Goal: Task Accomplishment & Management: Use online tool/utility

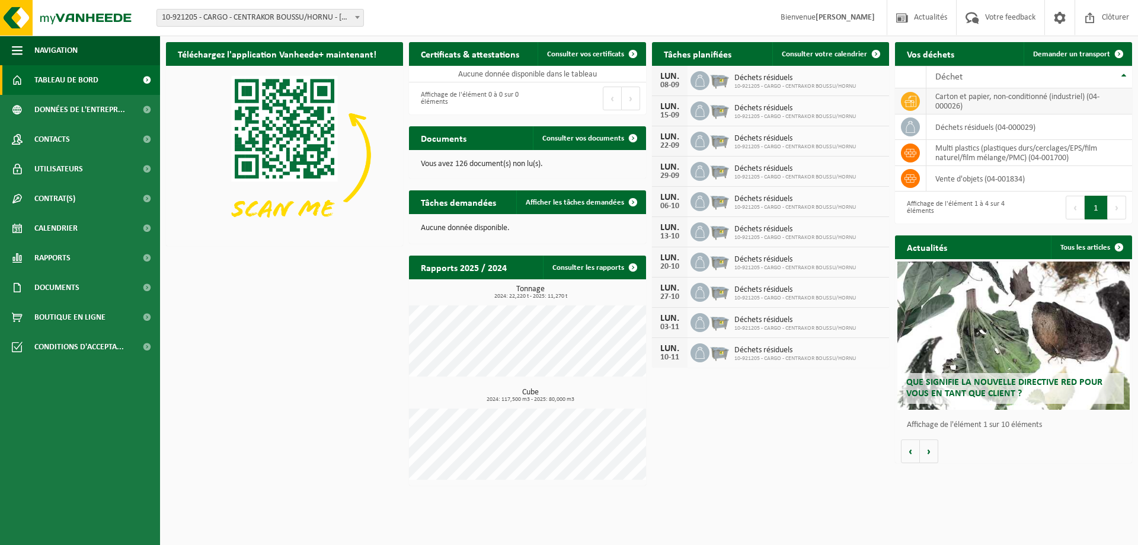
click at [1003, 105] on td "carton et papier, non-conditionné (industriel) (04-000026)" at bounding box center [1029, 101] width 206 height 26
click at [906, 100] on icon at bounding box center [910, 100] width 12 height 11
click at [1084, 52] on span "Demander un transport" at bounding box center [1071, 54] width 77 height 8
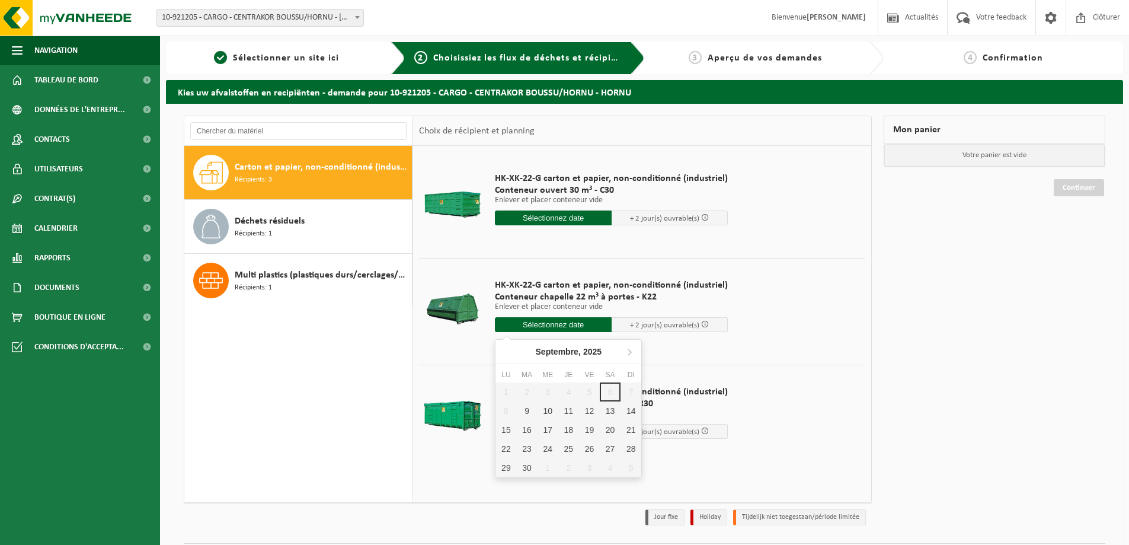
click at [530, 328] on input "text" at bounding box center [553, 324] width 117 height 15
click at [530, 411] on div "9" at bounding box center [526, 410] width 21 height 19
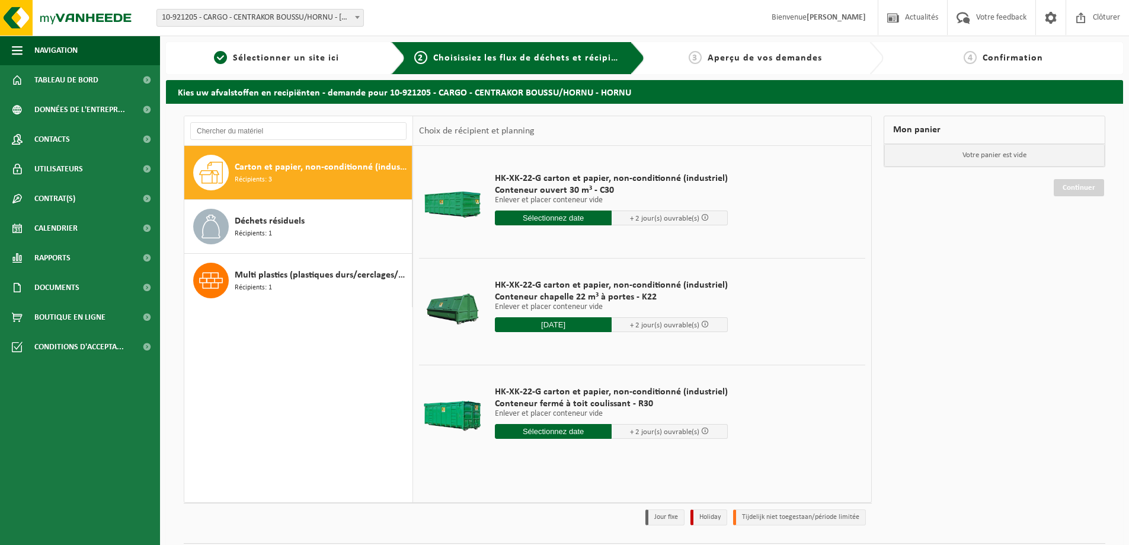
type input "à partir de 2025-09-09"
type input "2025-09-09"
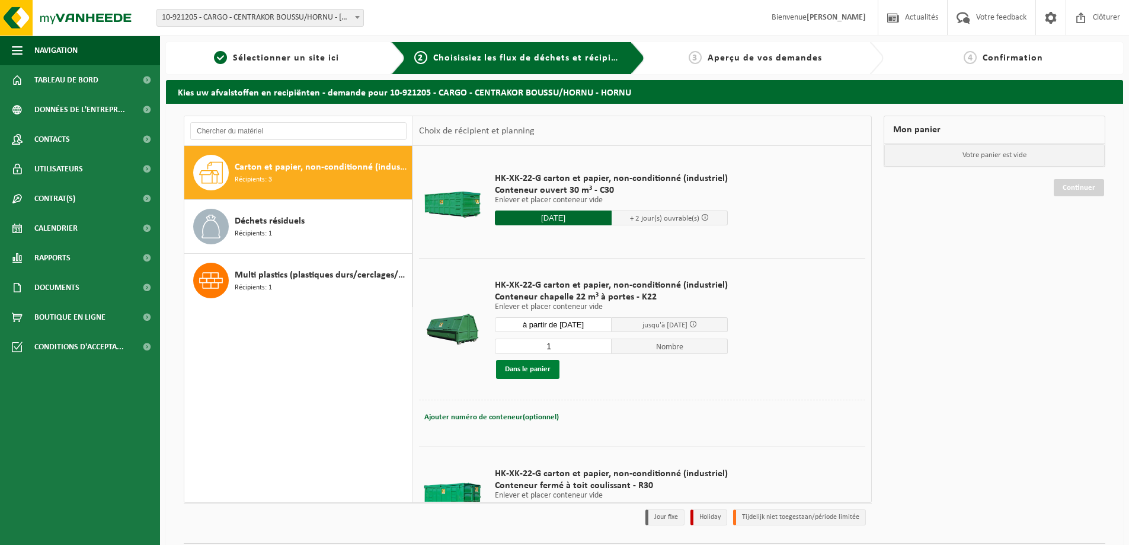
click at [535, 363] on button "Dans le panier" at bounding box center [527, 369] width 63 height 19
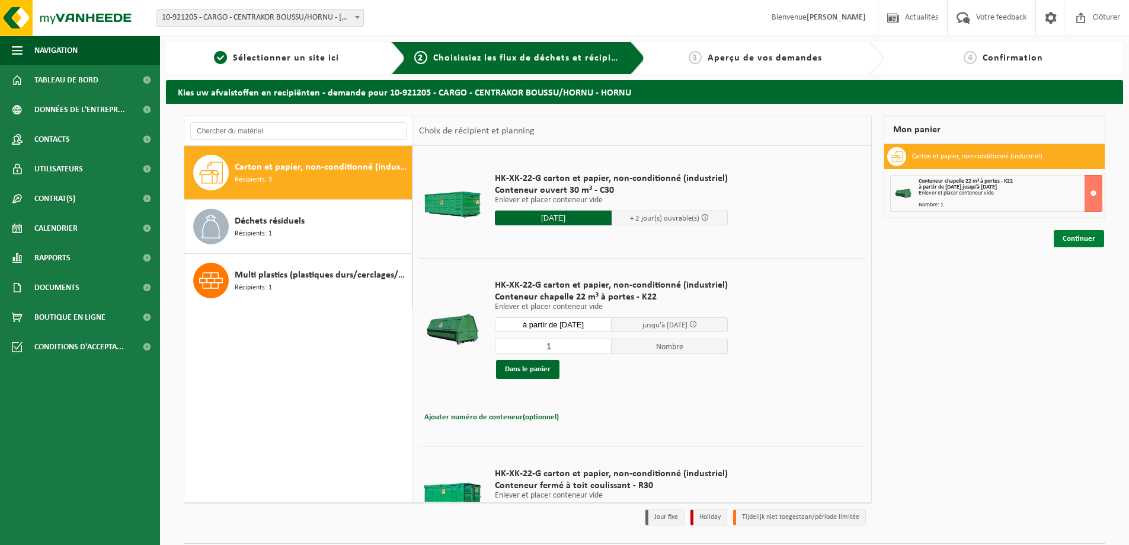
click at [1078, 237] on link "Continuer" at bounding box center [1079, 238] width 50 height 17
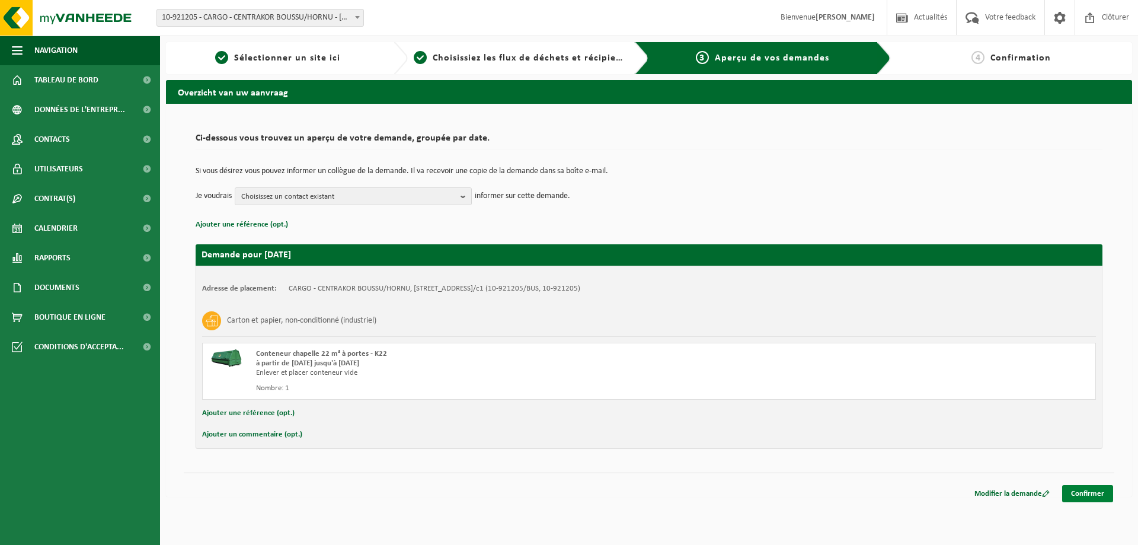
click at [1075, 485] on link "Confirmer" at bounding box center [1087, 493] width 51 height 17
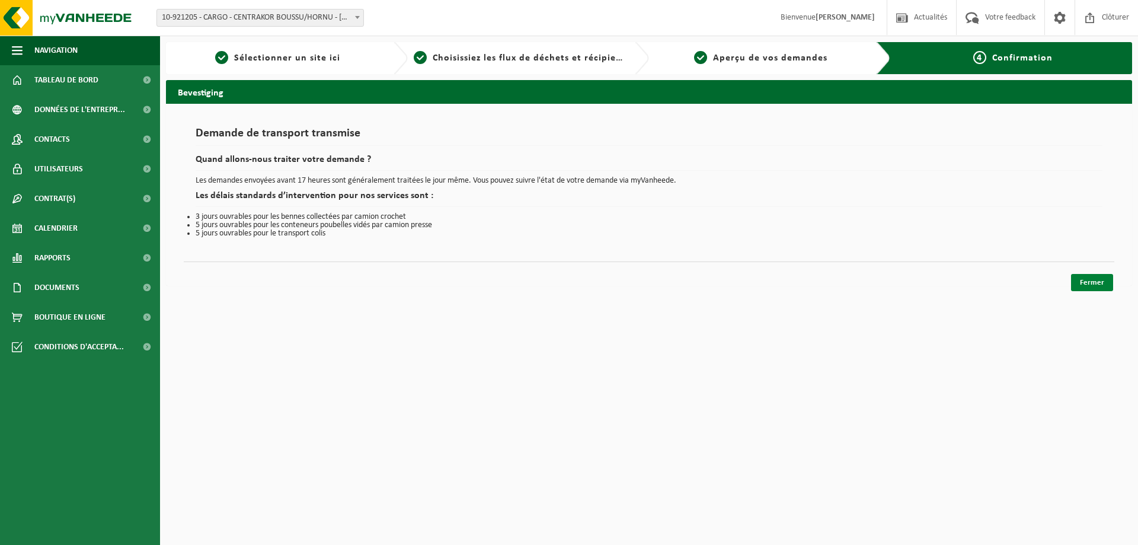
click at [1092, 279] on link "Fermer" at bounding box center [1092, 282] width 42 height 17
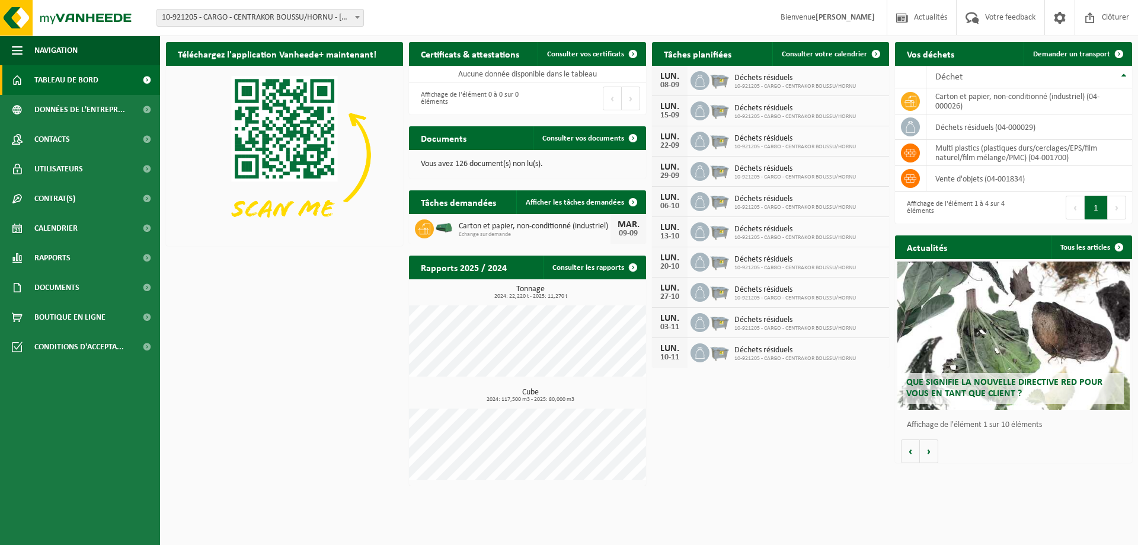
drag, startPoint x: 300, startPoint y: 264, endPoint x: 302, endPoint y: 229, distance: 35.6
click at [302, 229] on img at bounding box center [284, 155] width 237 height 178
